Goal: Transaction & Acquisition: Purchase product/service

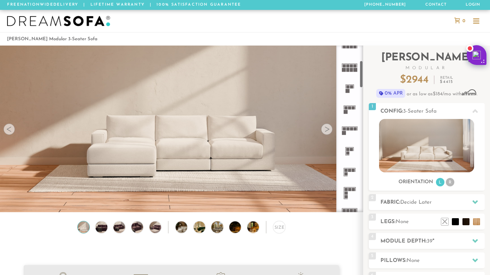
scroll to position [94, 0]
click at [351, 172] on icon at bounding box center [349, 171] width 21 height 21
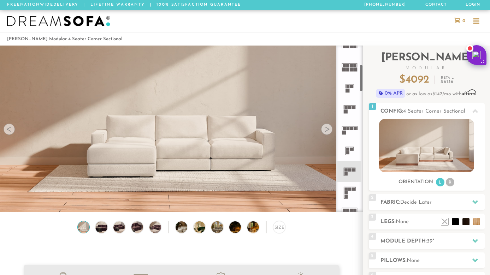
scroll to position [134, 0]
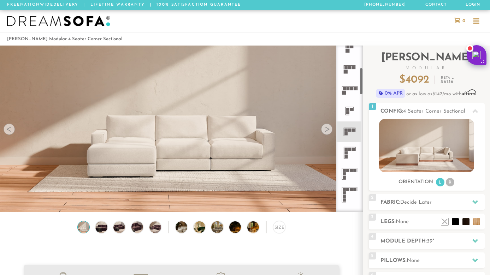
click at [350, 150] on rect at bounding box center [349, 149] width 3 height 3
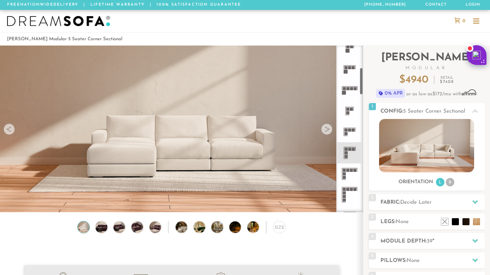
click at [329, 129] on div at bounding box center [326, 129] width 11 height 11
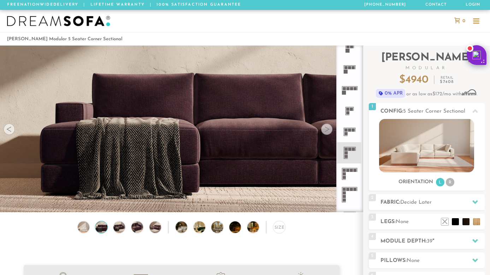
click at [13, 131] on div at bounding box center [9, 129] width 11 height 11
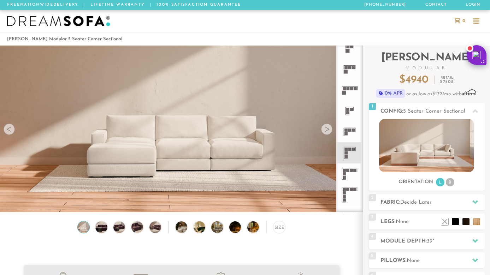
click at [13, 131] on div at bounding box center [9, 129] width 11 height 11
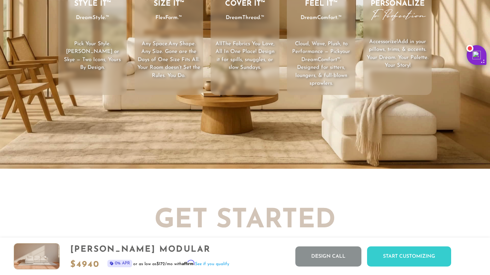
scroll to position [1091, 0]
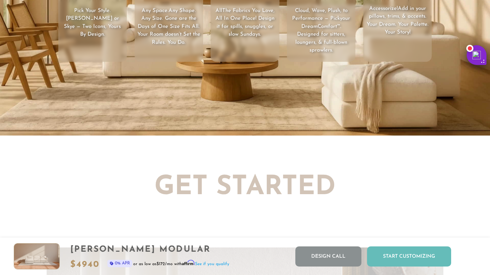
click at [426, 263] on div "Start Customizing" at bounding box center [409, 257] width 84 height 20
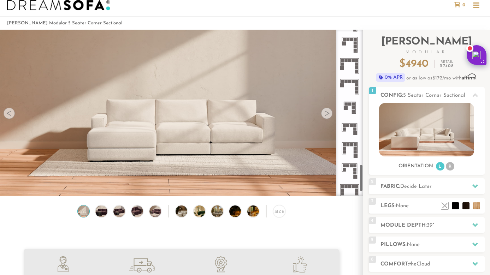
scroll to position [813, 0]
click at [350, 109] on icon at bounding box center [349, 107] width 21 height 21
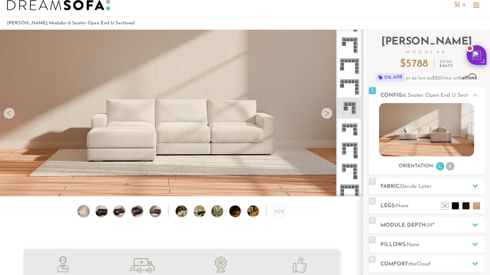
click at [354, 67] on icon at bounding box center [349, 66] width 21 height 21
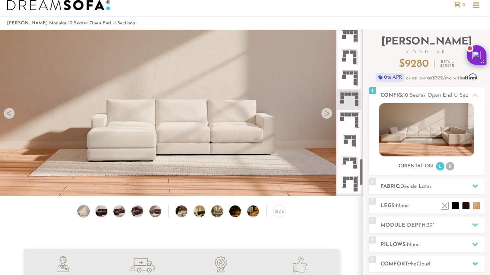
scroll to position [779, 0]
click at [352, 82] on icon at bounding box center [349, 79] width 21 height 21
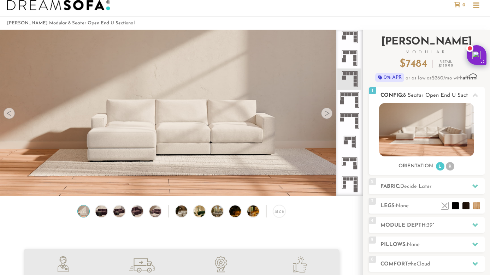
click at [451, 168] on li "R" at bounding box center [450, 166] width 8 height 8
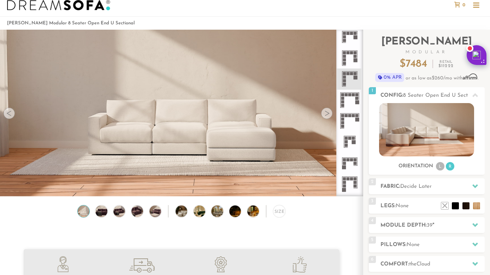
click at [354, 73] on rect at bounding box center [355, 73] width 3 height 3
click at [443, 168] on li "L" at bounding box center [440, 166] width 8 height 8
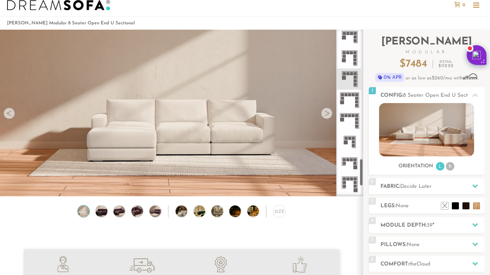
click at [324, 113] on div at bounding box center [326, 113] width 11 height 11
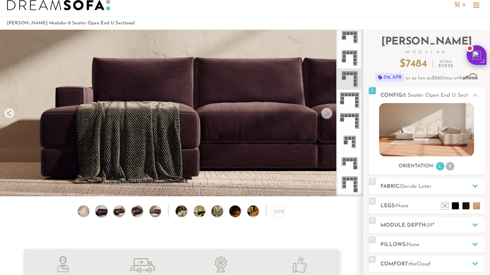
click at [324, 113] on div at bounding box center [326, 113] width 11 height 11
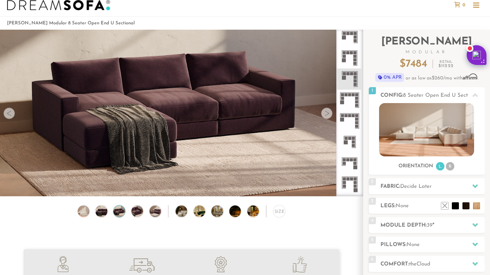
click at [324, 113] on div at bounding box center [326, 113] width 11 height 11
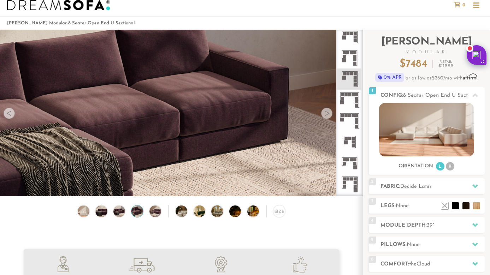
click at [324, 113] on div at bounding box center [326, 113] width 11 height 11
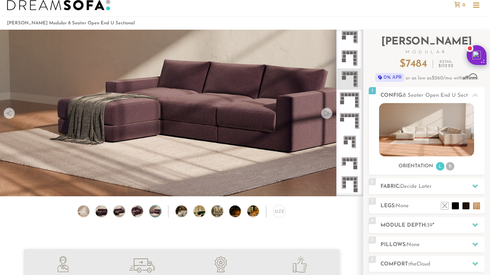
click at [324, 113] on div at bounding box center [326, 113] width 11 height 11
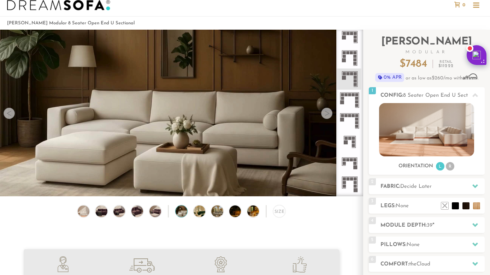
click at [324, 113] on div at bounding box center [326, 113] width 11 height 11
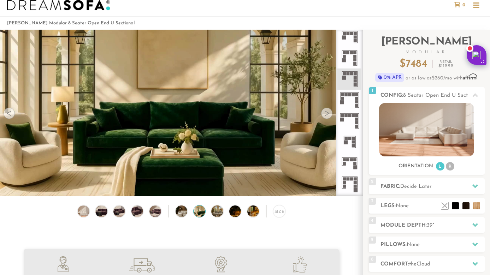
click at [324, 113] on div at bounding box center [326, 113] width 11 height 11
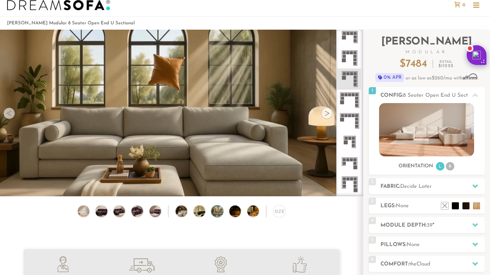
click at [324, 113] on div at bounding box center [326, 113] width 11 height 11
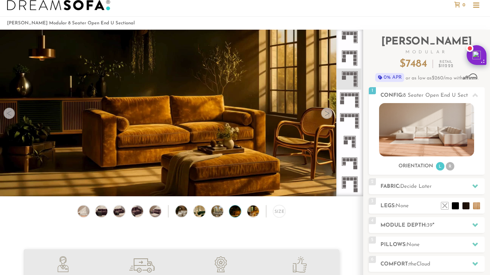
click at [324, 113] on div at bounding box center [326, 113] width 11 height 11
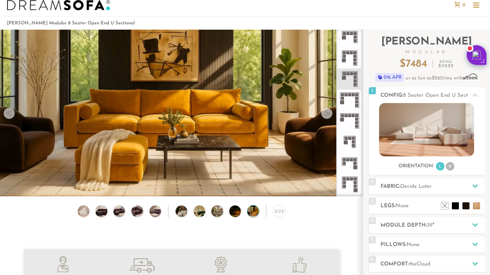
click at [324, 113] on div at bounding box center [326, 113] width 11 height 11
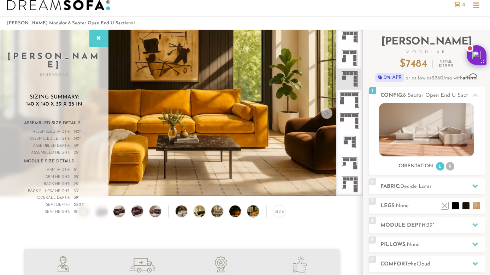
click at [324, 113] on div at bounding box center [326, 113] width 11 height 11
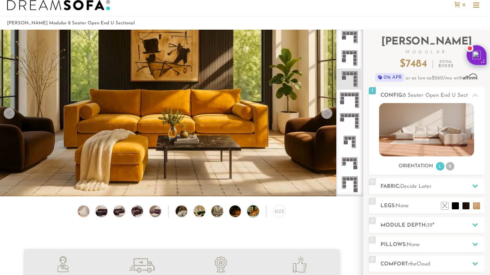
click at [324, 113] on div at bounding box center [326, 113] width 11 height 11
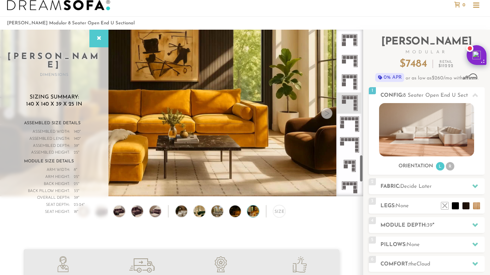
scroll to position [755, 0]
click at [354, 63] on rect at bounding box center [355, 61] width 3 height 3
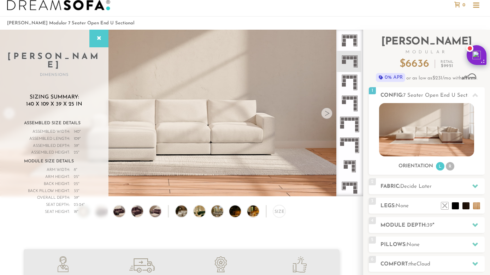
click at [325, 113] on div at bounding box center [326, 113] width 11 height 11
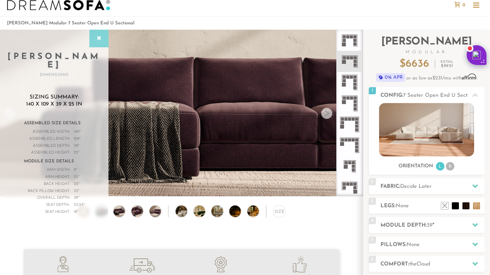
click at [93, 37] on div at bounding box center [98, 39] width 19 height 18
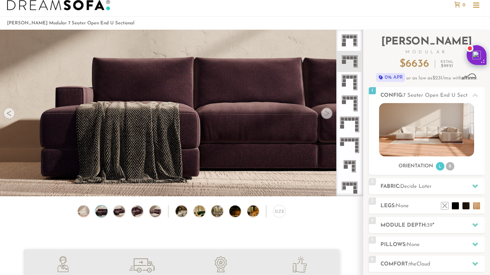
click at [10, 113] on div at bounding box center [9, 113] width 11 height 11
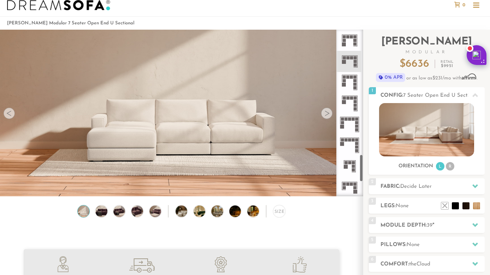
click at [351, 127] on icon at bounding box center [349, 124] width 21 height 21
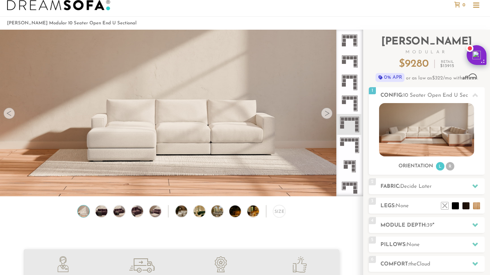
click at [351, 143] on icon at bounding box center [349, 145] width 21 height 21
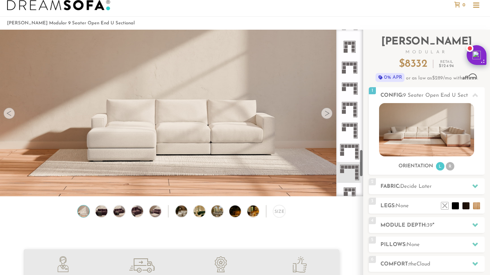
scroll to position [724, 0]
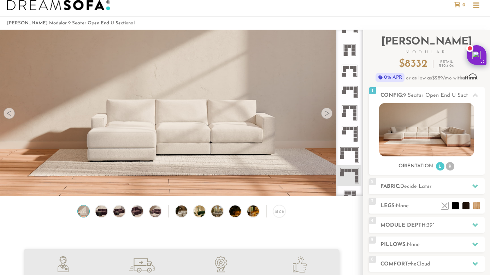
click at [352, 49] on rect at bounding box center [353, 49] width 3 height 3
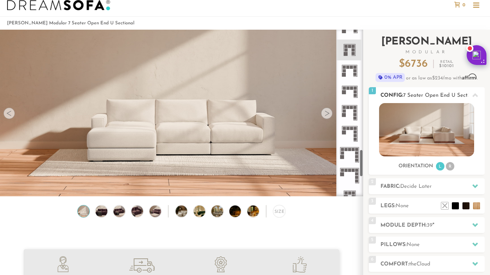
click at [437, 141] on img at bounding box center [426, 129] width 95 height 53
click at [281, 214] on div "Size" at bounding box center [279, 211] width 12 height 12
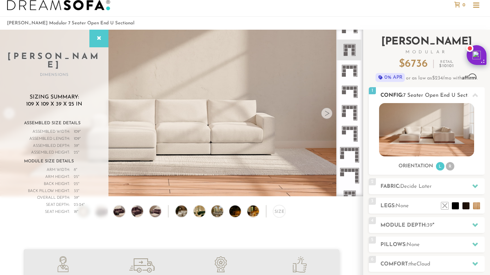
click at [450, 167] on li "R" at bounding box center [450, 166] width 8 height 8
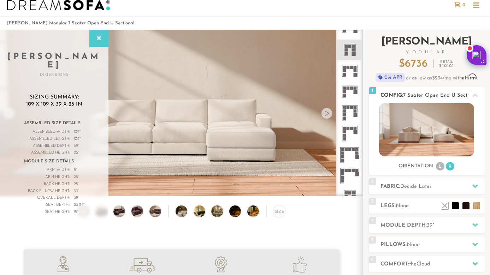
click at [439, 167] on li "L" at bounding box center [440, 166] width 8 height 8
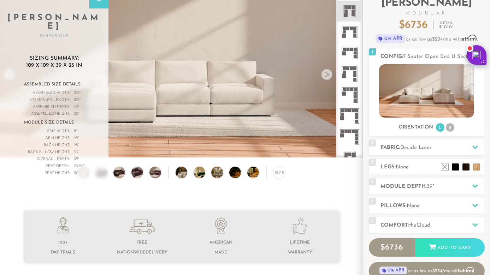
scroll to position [67, 0]
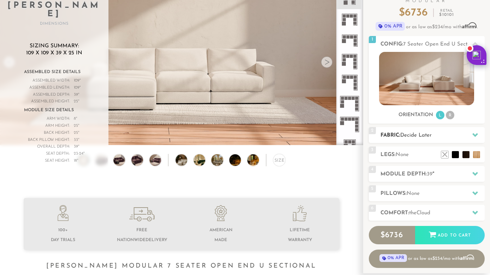
click at [435, 135] on h2 "Fabric: Decide Later" at bounding box center [432, 135] width 104 height 8
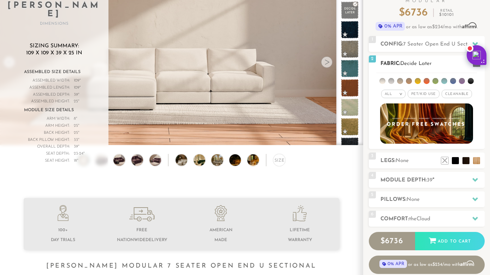
click at [407, 61] on span "Decide Later" at bounding box center [415, 63] width 31 height 5
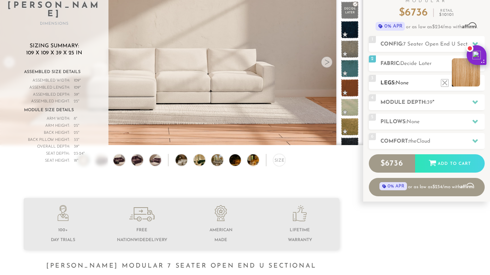
click at [476, 84] on li at bounding box center [466, 72] width 28 height 28
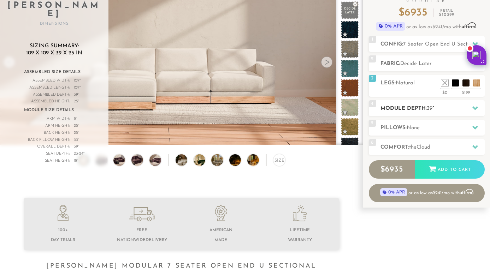
click at [432, 103] on div "4 Module Depth: 39 "" at bounding box center [427, 108] width 116 height 16
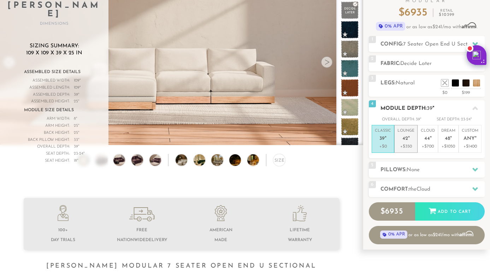
click at [409, 146] on p "+$350" at bounding box center [405, 146] width 17 height 6
click at [385, 138] on em """ at bounding box center [386, 139] width 2 height 6
click at [407, 169] on h2 "Pillows: None" at bounding box center [432, 170] width 104 height 8
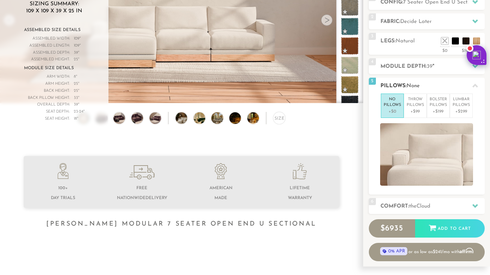
scroll to position [109, 0]
click at [418, 100] on p "Throw Pillows" at bounding box center [415, 102] width 17 height 12
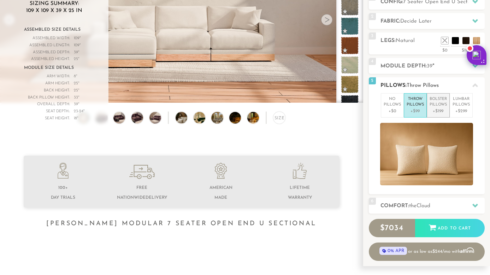
click at [438, 107] on p "Bolster Pillows" at bounding box center [437, 102] width 17 height 12
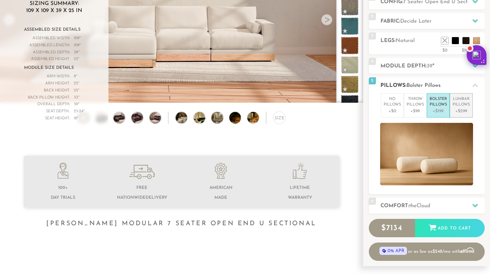
click at [458, 104] on p "Lumbar Pillows" at bounding box center [460, 102] width 17 height 12
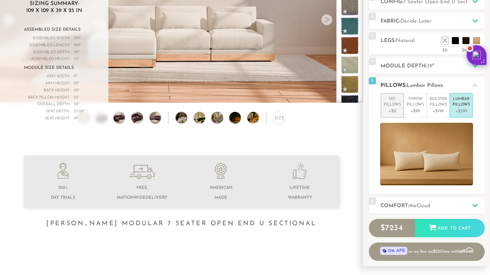
click at [393, 106] on p "No Pillows" at bounding box center [392, 102] width 17 height 12
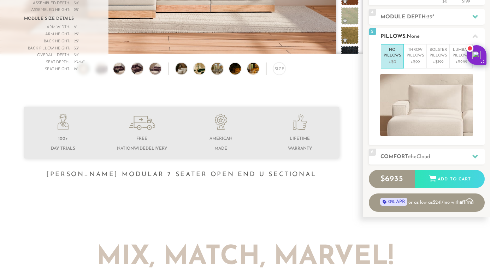
scroll to position [159, 0]
click at [398, 155] on h2 "Comfort: the Cloud" at bounding box center [432, 157] width 104 height 8
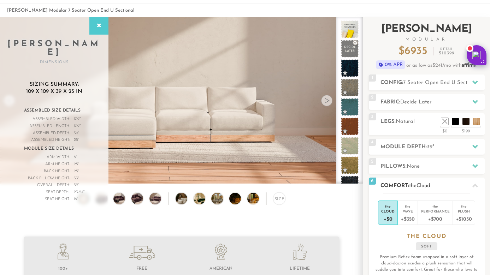
scroll to position [27, 0]
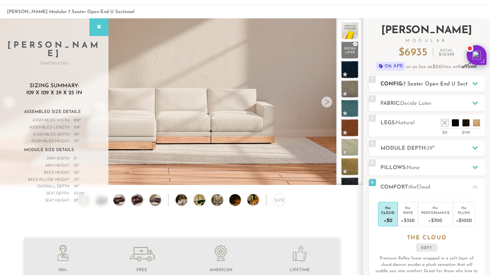
click at [419, 86] on span "7 Seater Open End U Sectional" at bounding box center [441, 84] width 76 height 5
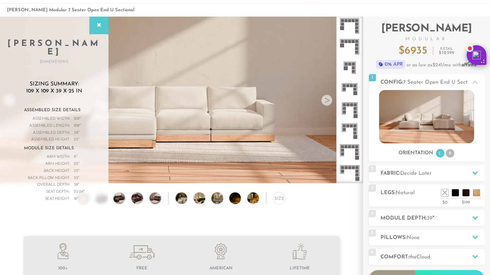
scroll to position [26, 0]
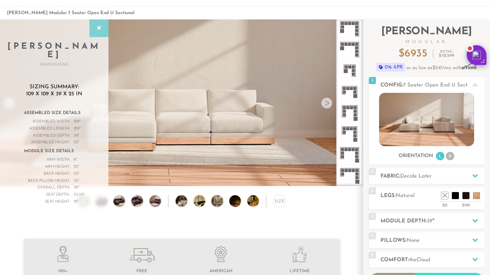
click at [100, 27] on icon at bounding box center [99, 28] width 8 height 6
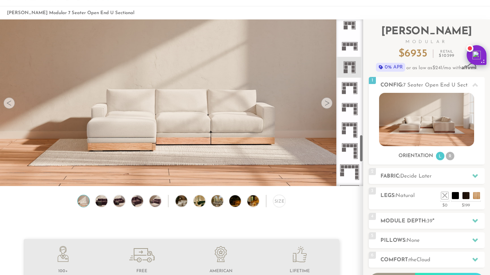
scroll to position [688, 0]
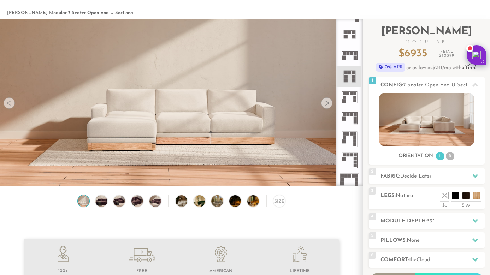
click at [352, 77] on rect at bounding box center [353, 76] width 3 height 3
click at [354, 35] on rect at bounding box center [353, 36] width 3 height 3
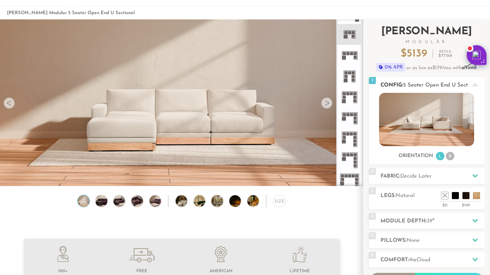
click at [449, 128] on img at bounding box center [426, 119] width 95 height 53
click at [439, 134] on img at bounding box center [426, 119] width 95 height 53
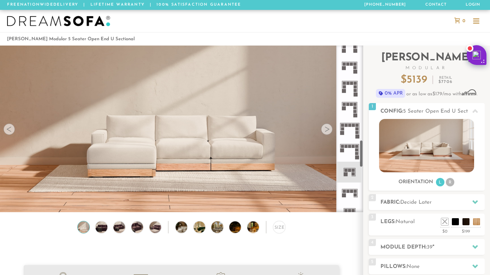
scroll to position [567, 0]
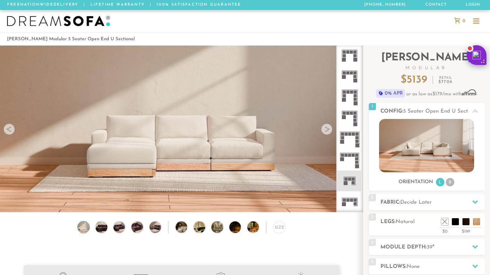
click at [351, 76] on icon at bounding box center [349, 76] width 21 height 21
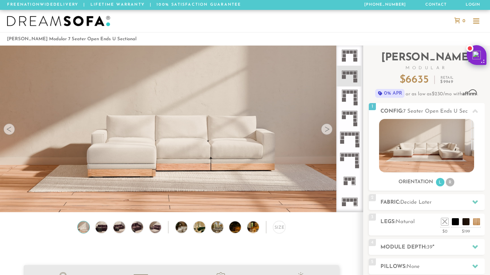
click at [351, 62] on icon at bounding box center [349, 55] width 21 height 21
click at [352, 188] on icon at bounding box center [349, 181] width 21 height 21
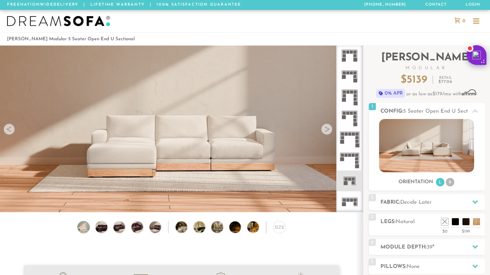
click at [353, 76] on icon at bounding box center [349, 76] width 21 height 21
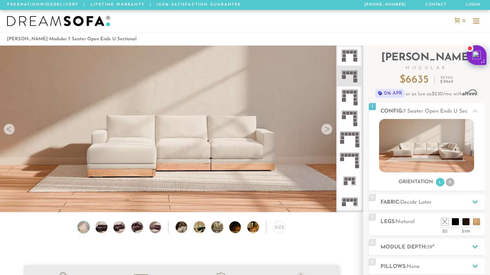
click at [353, 58] on icon at bounding box center [349, 55] width 21 height 21
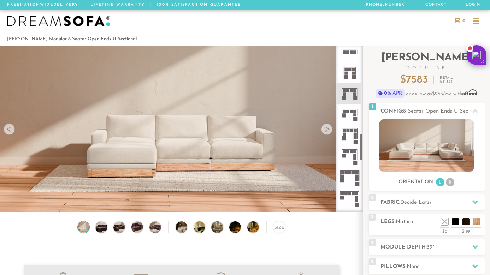
scroll to position [528, 0]
click at [350, 82] on icon at bounding box center [349, 73] width 21 height 21
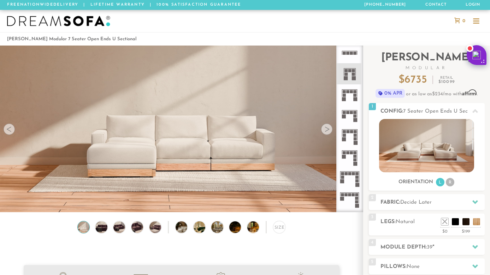
click at [351, 110] on icon at bounding box center [349, 115] width 21 height 21
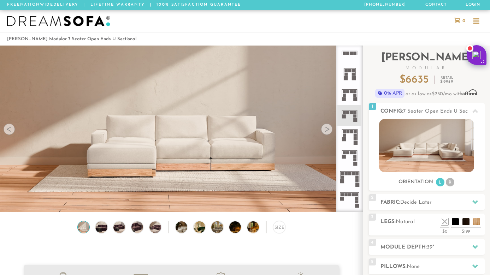
click at [354, 97] on rect at bounding box center [356, 99] width 4 height 4
click at [354, 121] on rect at bounding box center [356, 120] width 4 height 4
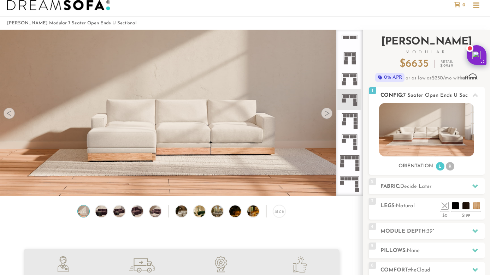
scroll to position [17, 0]
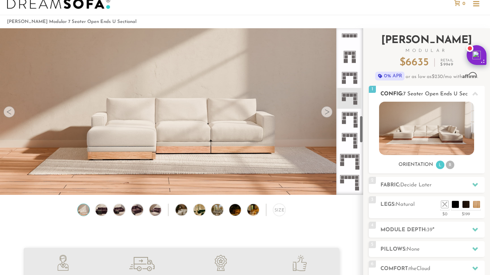
click at [417, 130] on img at bounding box center [426, 128] width 95 height 53
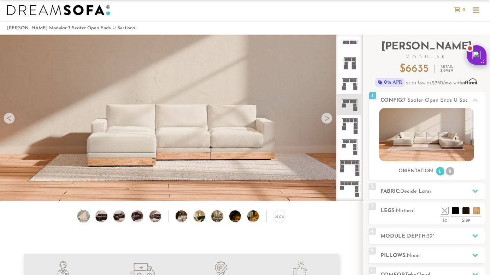
scroll to position [12, 0]
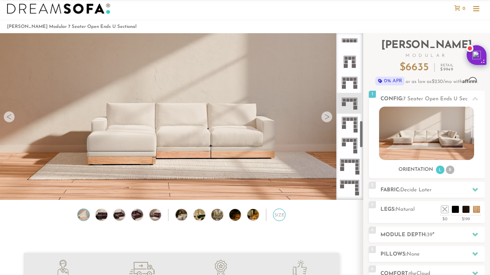
click at [280, 215] on div "Size" at bounding box center [279, 215] width 12 height 12
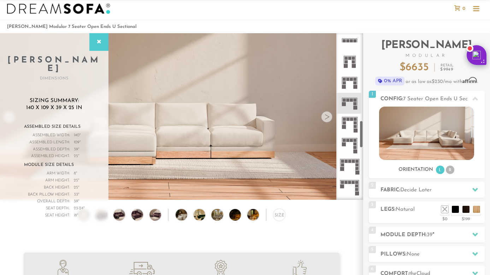
click at [348, 128] on icon at bounding box center [349, 124] width 21 height 21
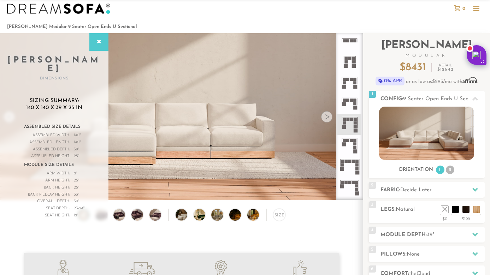
click at [351, 100] on rect at bounding box center [351, 100] width 3 height 3
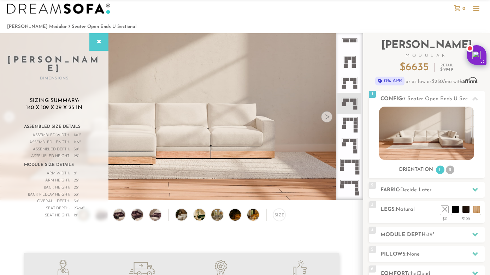
click at [350, 69] on icon at bounding box center [349, 61] width 21 height 21
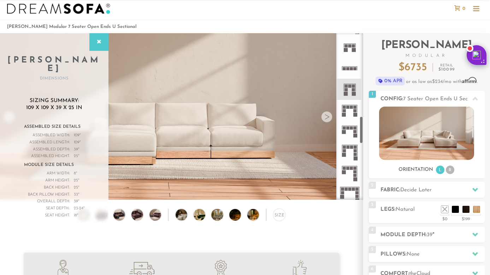
scroll to position [499, 0]
click at [353, 74] on icon at bounding box center [349, 69] width 21 height 21
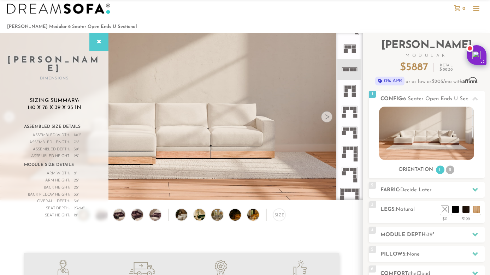
click at [355, 46] on rect at bounding box center [355, 47] width 0 height 4
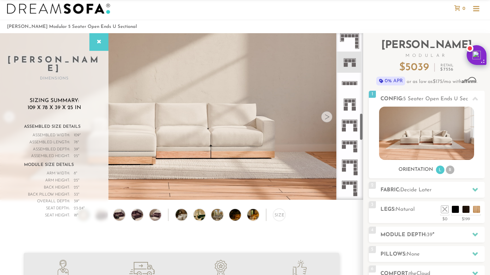
scroll to position [482, 0]
click at [349, 84] on rect at bounding box center [350, 84] width 16 height 0
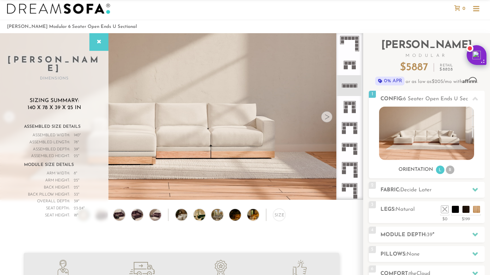
click at [352, 39] on rect at bounding box center [353, 38] width 3 height 3
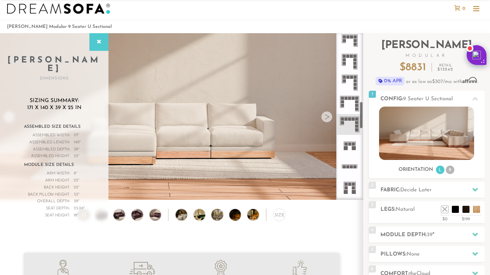
scroll to position [415, 0]
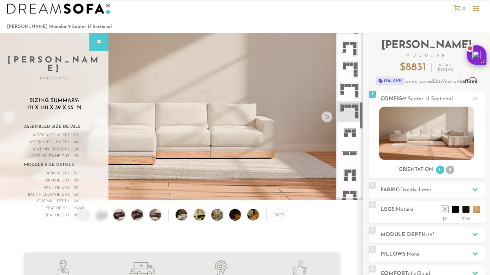
click at [346, 141] on icon at bounding box center [349, 132] width 21 height 21
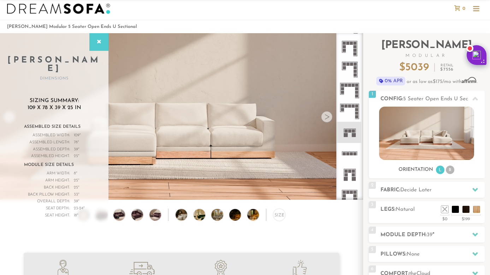
click at [354, 158] on icon at bounding box center [349, 153] width 21 height 21
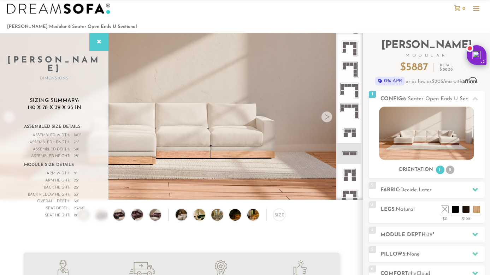
click at [354, 155] on rect at bounding box center [355, 153] width 3 height 3
click at [349, 173] on icon at bounding box center [349, 174] width 21 height 21
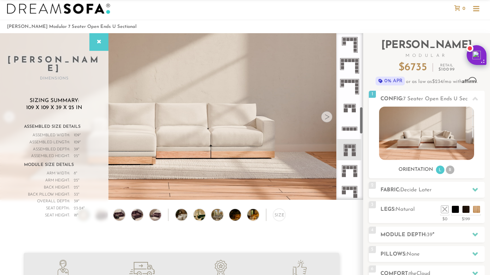
scroll to position [446, 0]
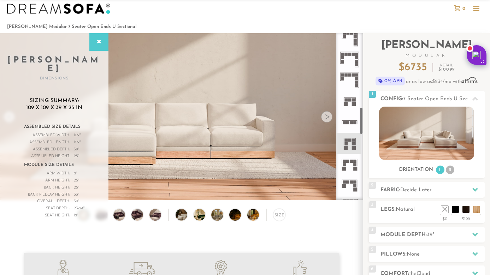
click at [352, 168] on icon at bounding box center [349, 164] width 21 height 21
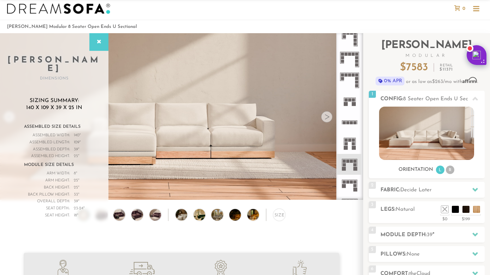
click at [354, 150] on icon at bounding box center [349, 143] width 21 height 21
